Goal: Information Seeking & Learning: Learn about a topic

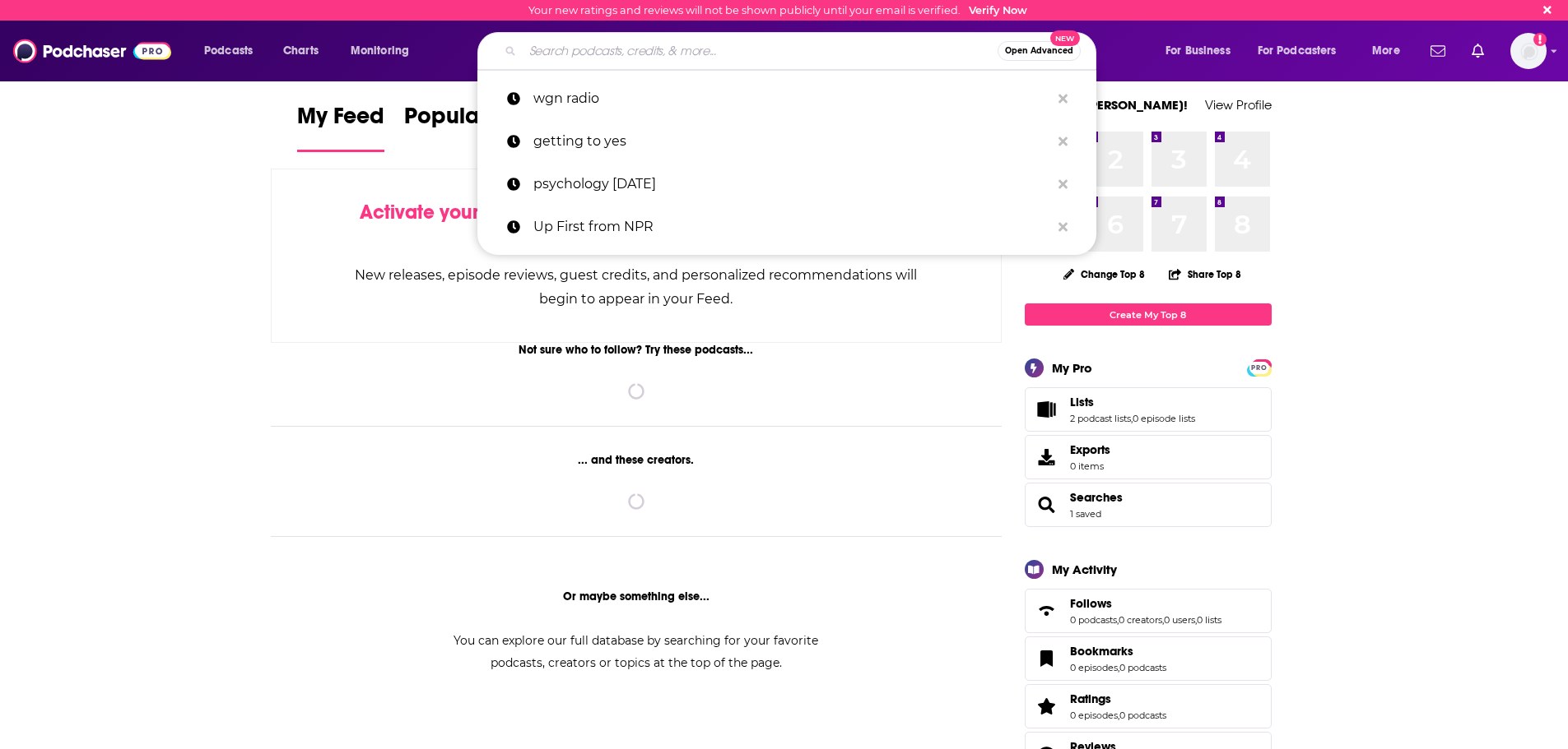
click at [684, 57] on input "Search podcasts, credits, & more..." at bounding box center [760, 51] width 475 height 26
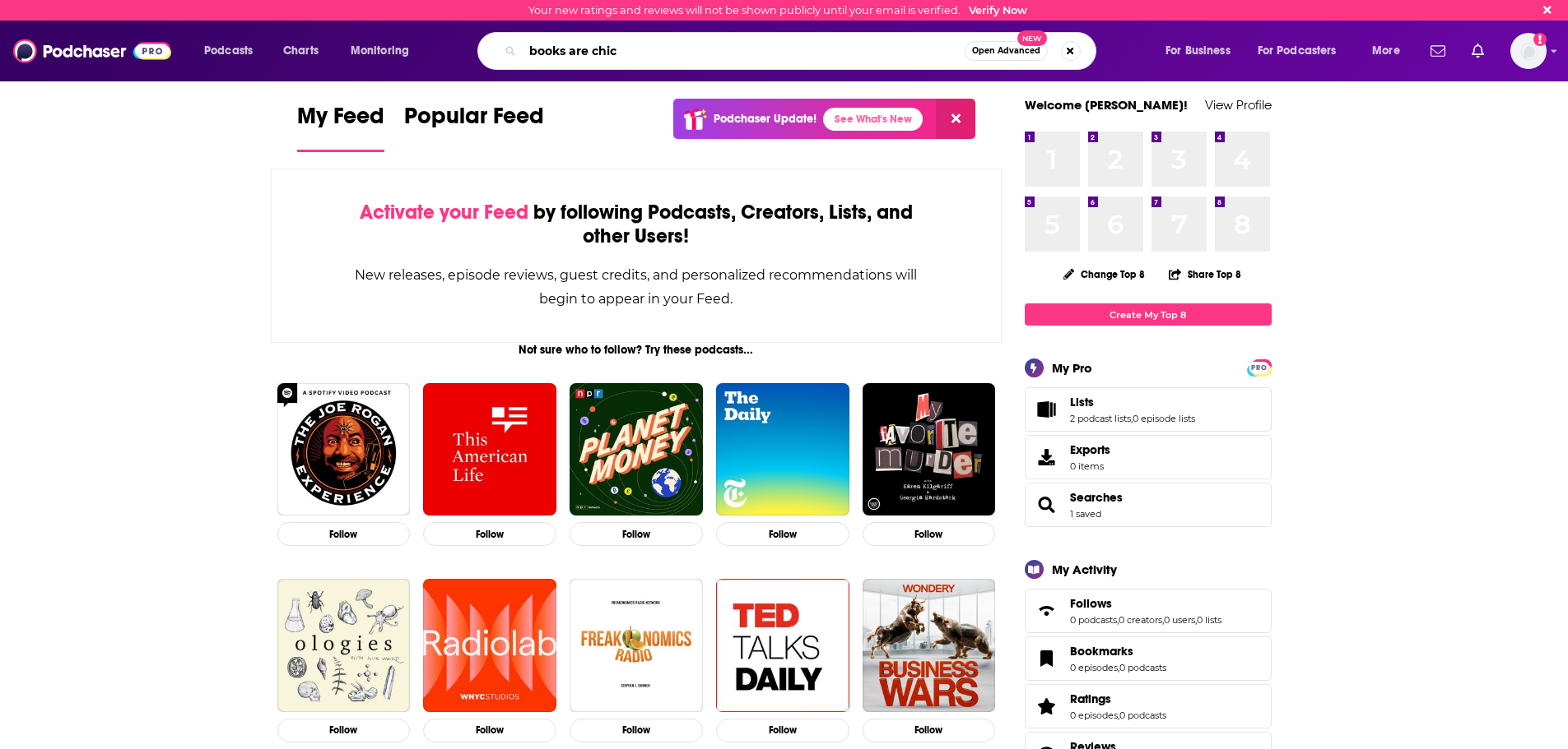
type input "books are chic"
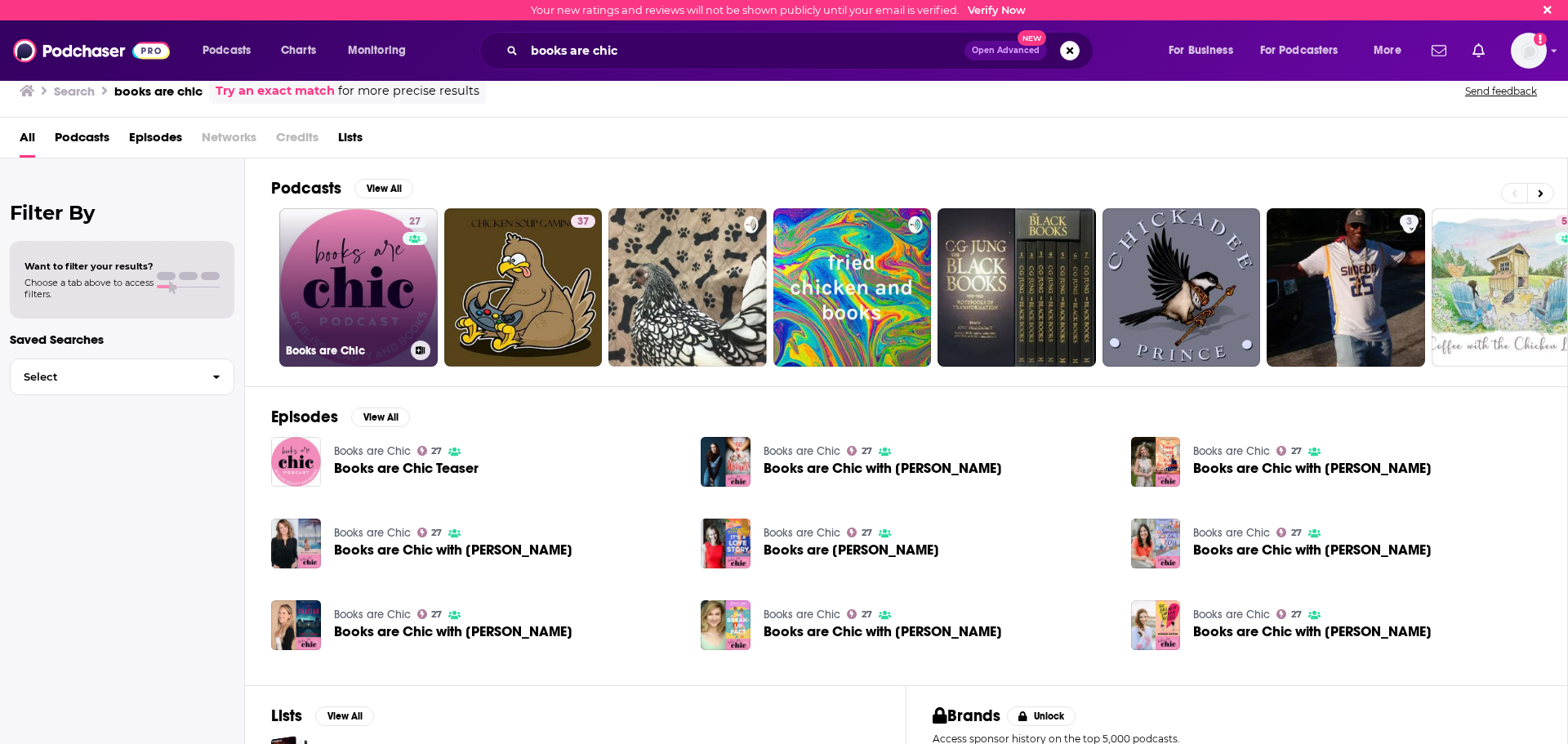
click at [346, 282] on link "27 Books are Chic" at bounding box center [358, 287] width 159 height 159
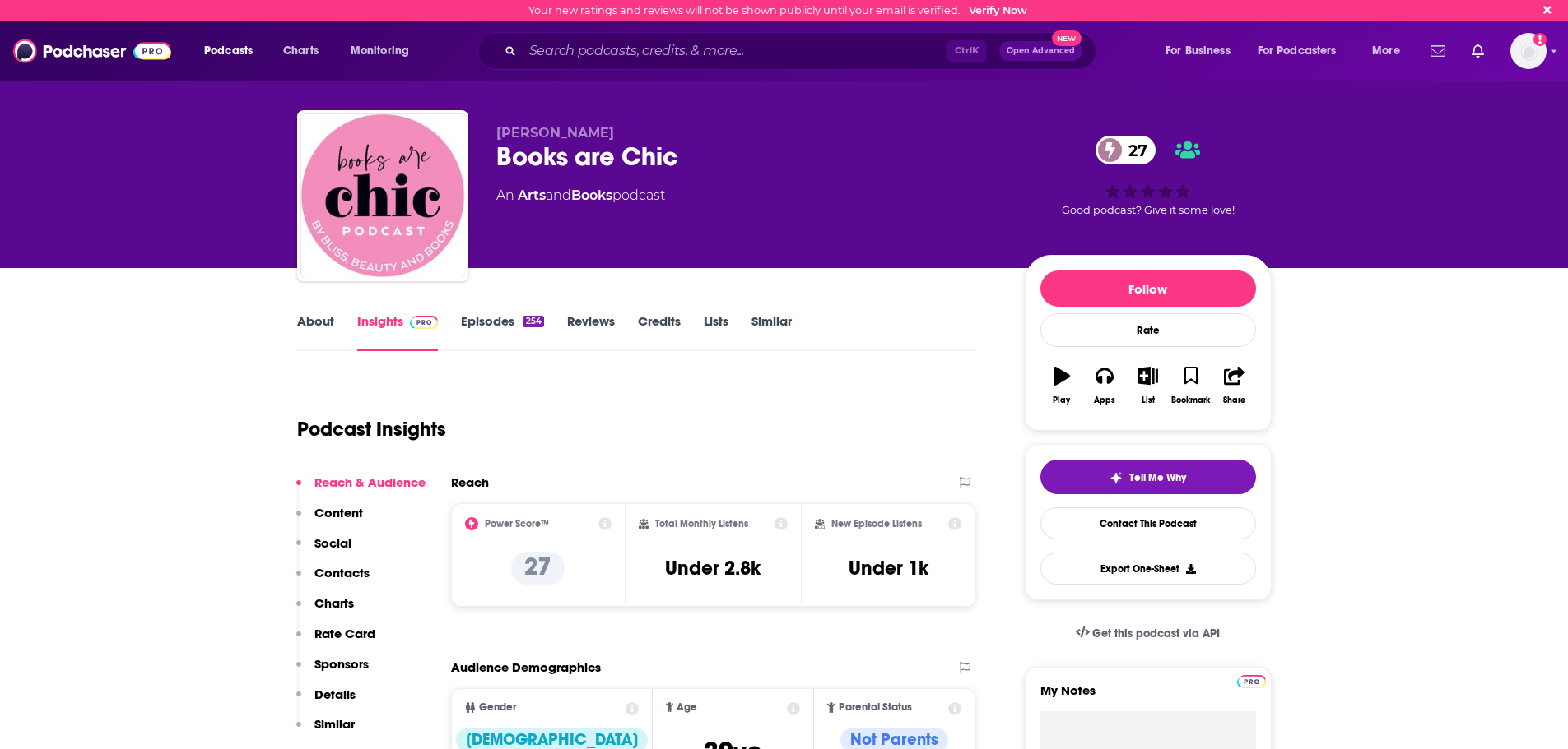
click at [315, 334] on link "About" at bounding box center [315, 332] width 37 height 38
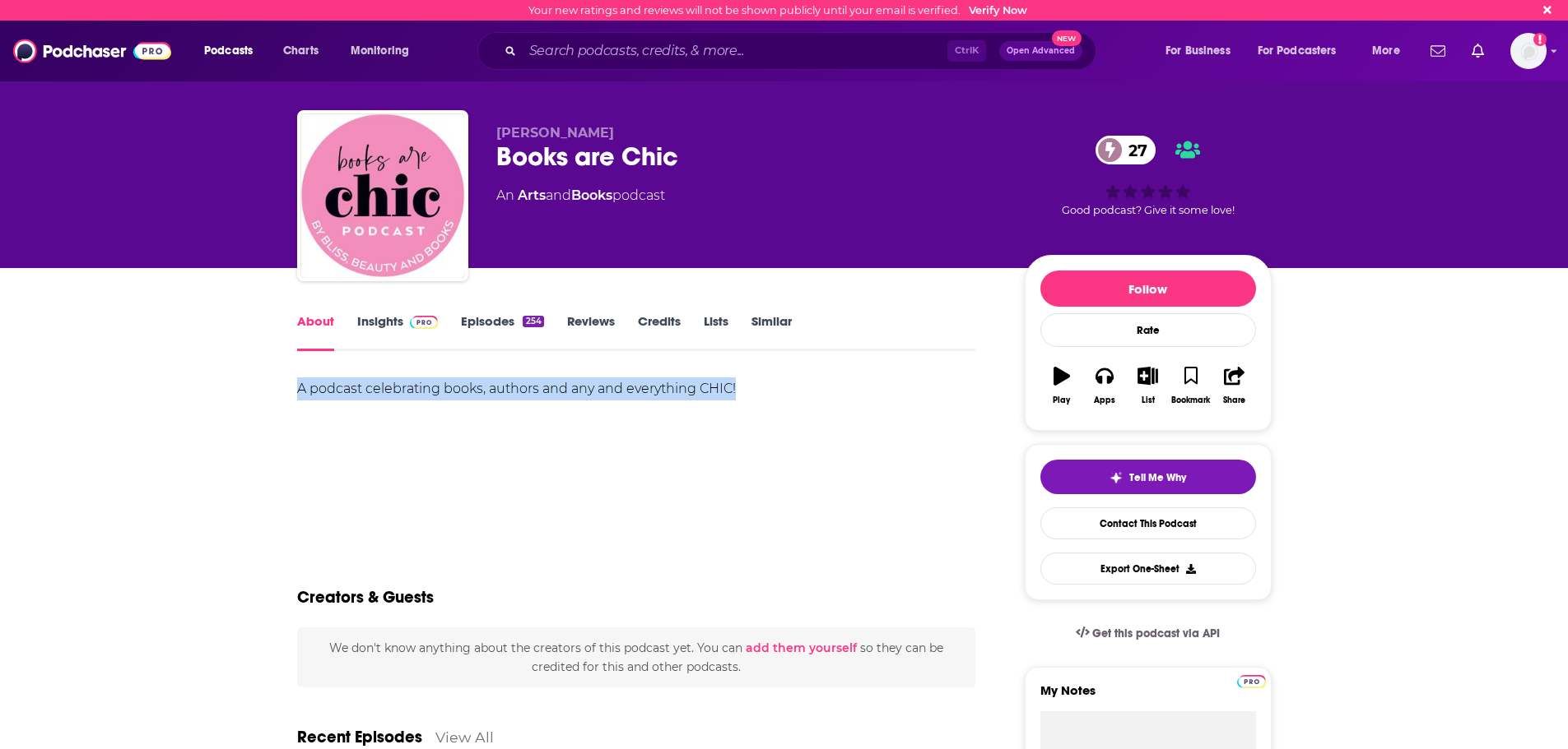
drag, startPoint x: 502, startPoint y: 402, endPoint x: 742, endPoint y: 388, distance: 240.4
copy div "A podcast celebrating books, authors and any and everything CHIC!"
click at [462, 325] on link "Episodes 254" at bounding box center [502, 332] width 82 height 38
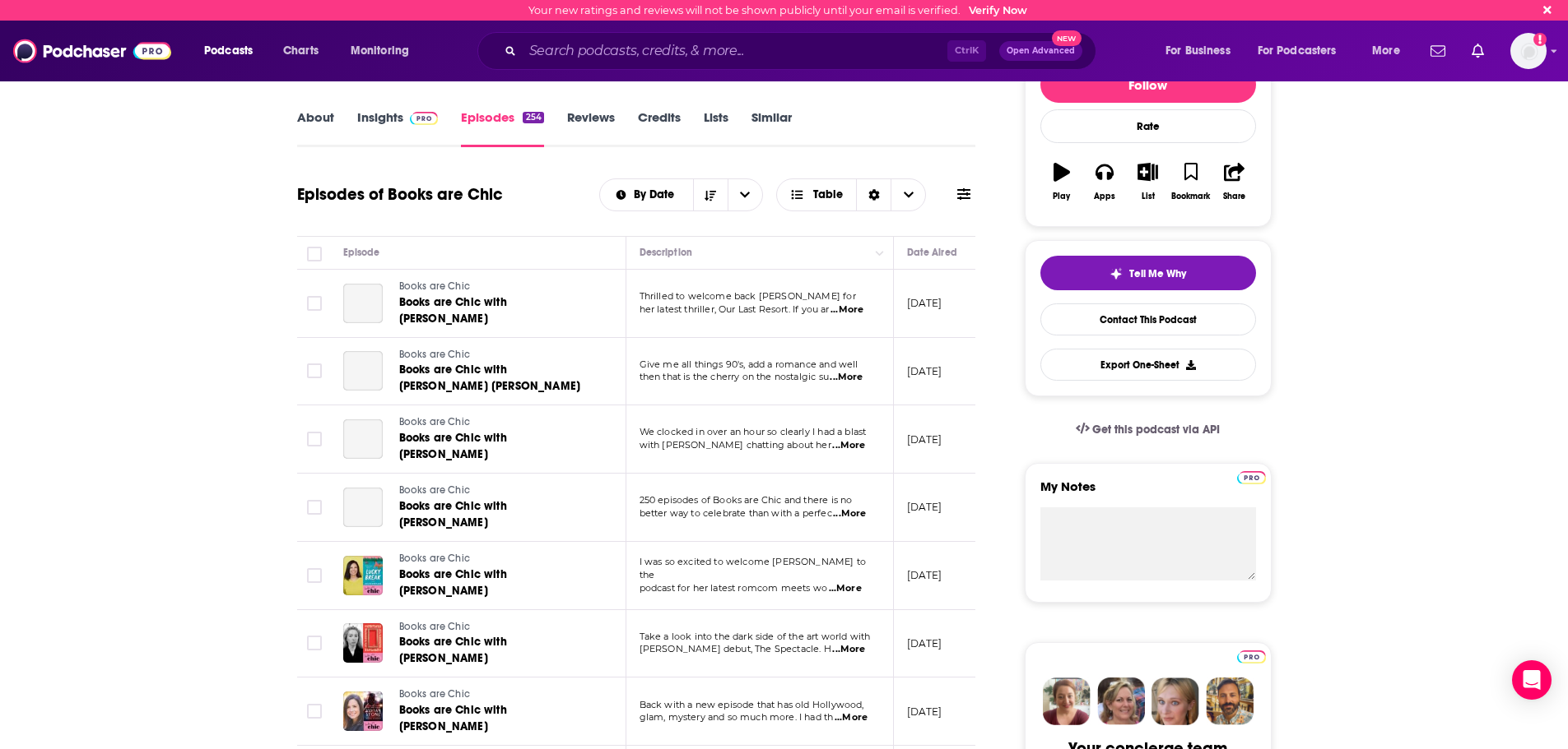
scroll to position [82, 0]
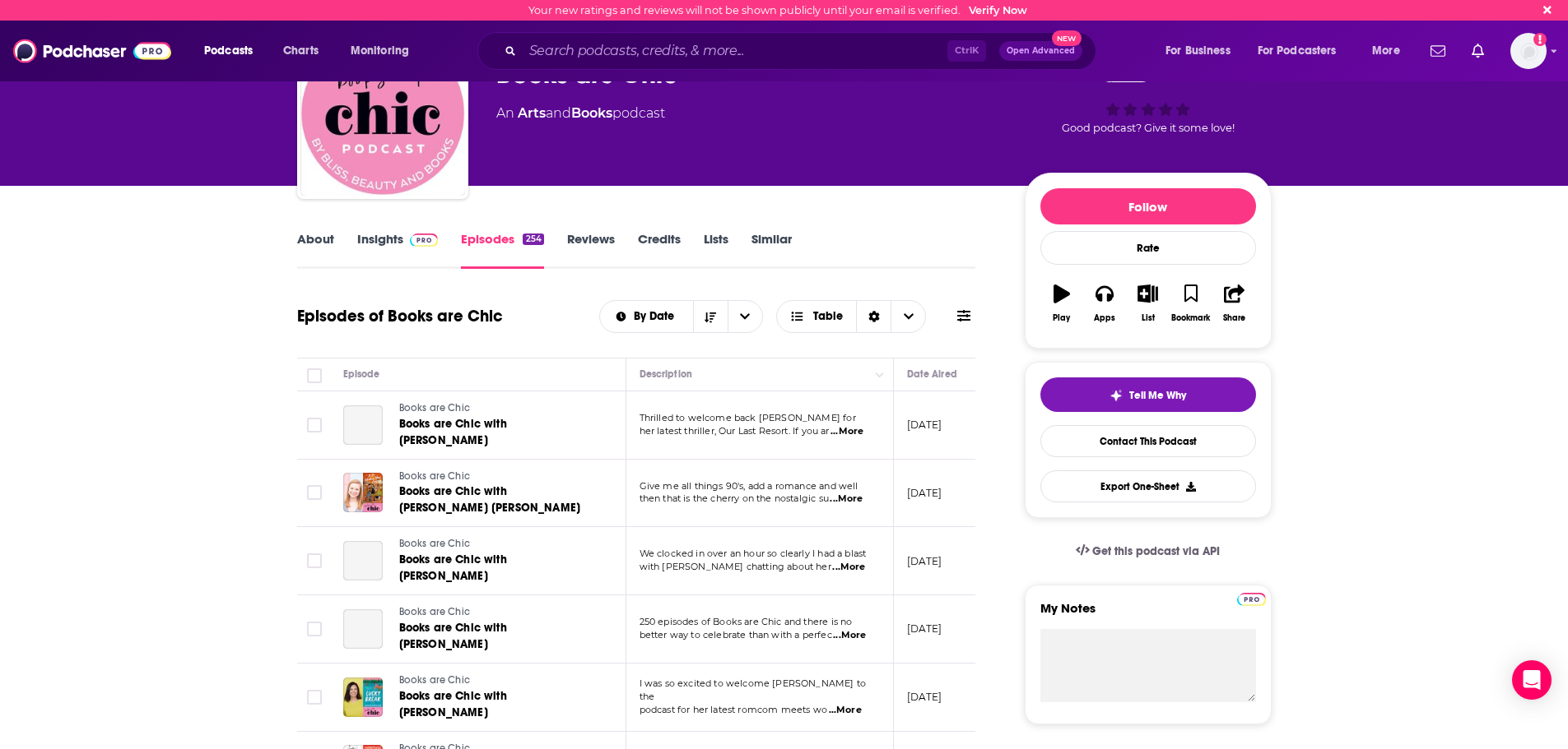
click at [383, 257] on link "Insights" at bounding box center [397, 250] width 81 height 38
